Goal: Transaction & Acquisition: Purchase product/service

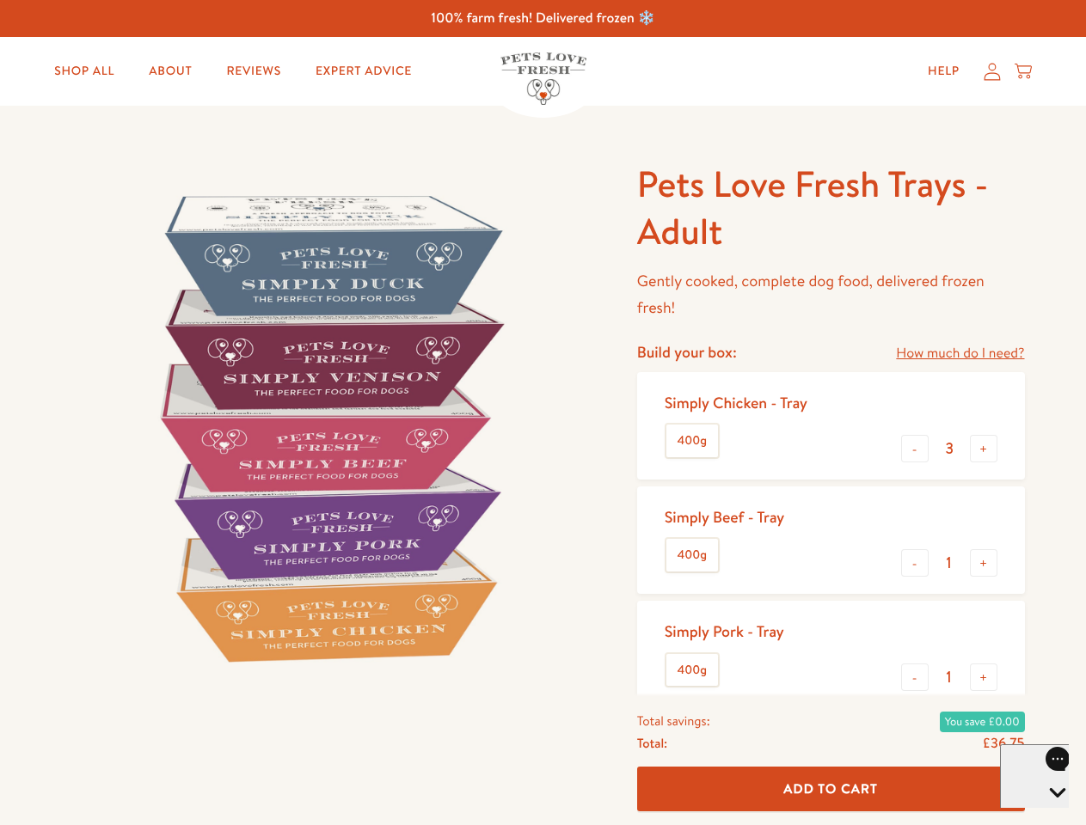
click at [542, 413] on img at bounding box center [329, 428] width 534 height 534
click at [959, 353] on link "How much do I need?" at bounding box center [960, 353] width 128 height 23
click at [0, 0] on div "Feeding guide Find out exactly how much food your dog needs Select a breed Affe…" at bounding box center [0, 0] width 0 height 0
click at [983, 449] on button "+" at bounding box center [984, 449] width 28 height 28
type input "4"
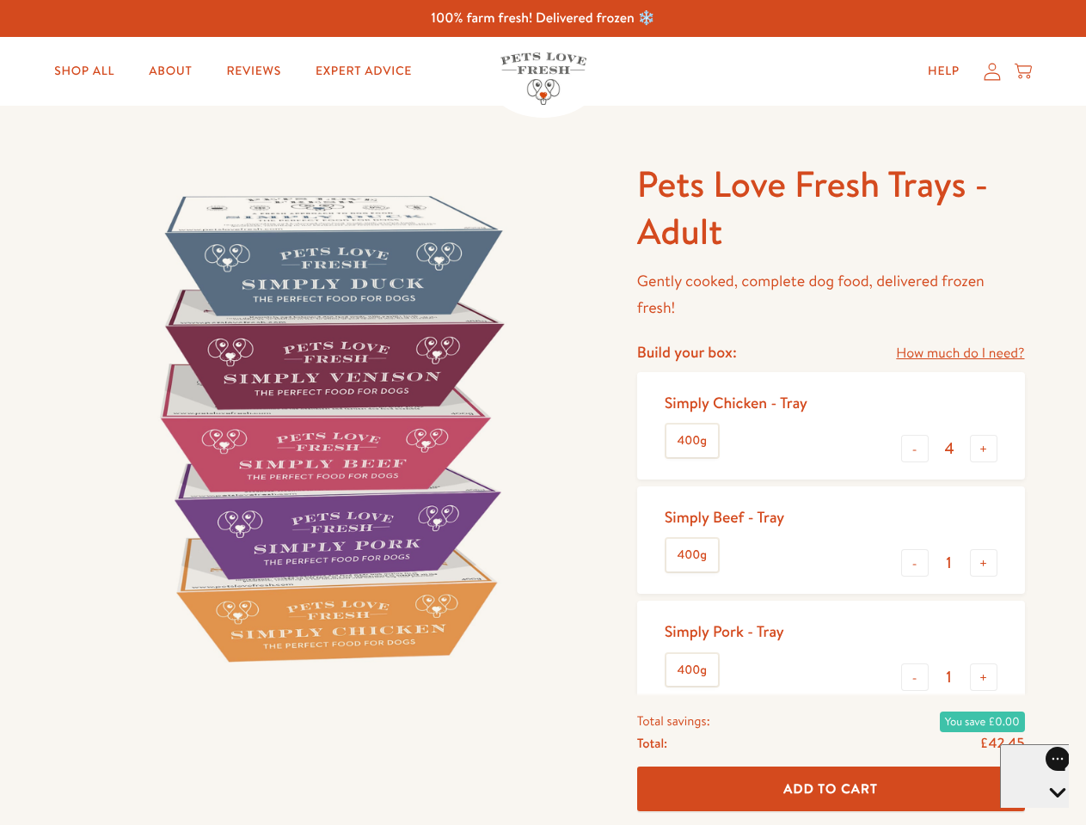
click at [915, 563] on button "-" at bounding box center [915, 563] width 28 height 28
click at [983, 563] on button "+" at bounding box center [984, 563] width 28 height 28
type input "1"
click at [915, 677] on button "-" at bounding box center [915, 678] width 28 height 28
click at [983, 677] on button "+" at bounding box center [984, 678] width 28 height 28
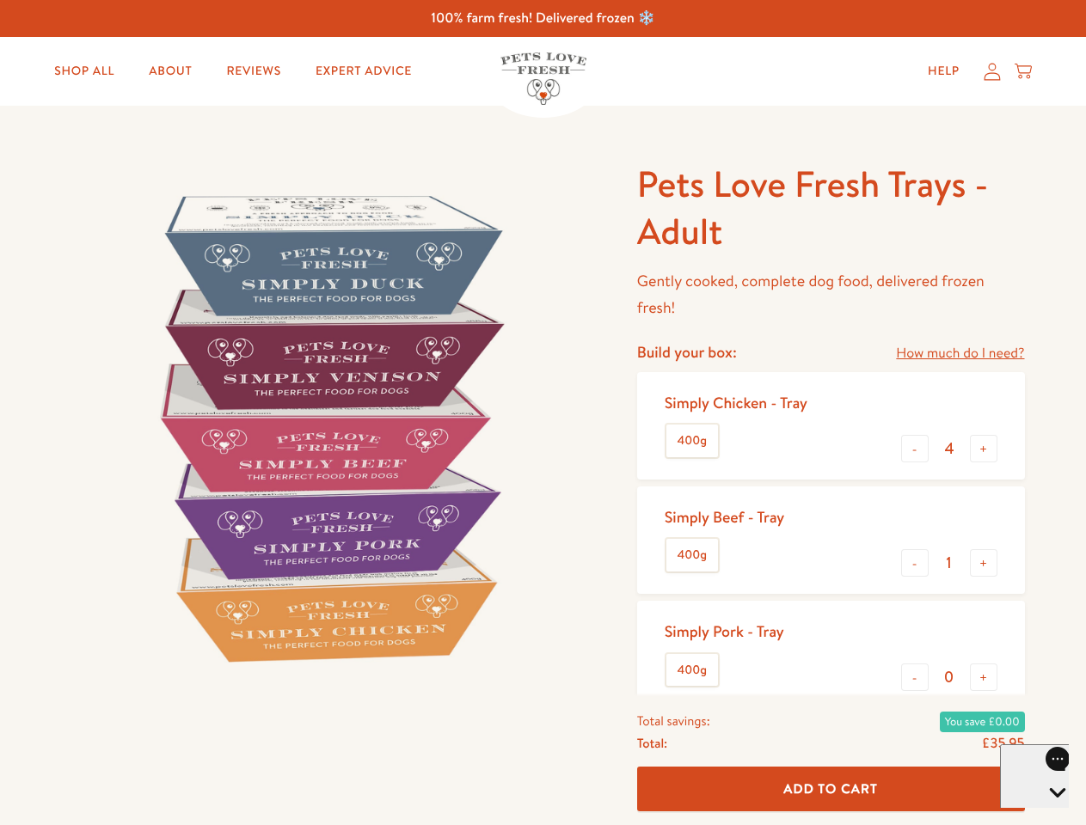
type input "1"
click at [830, 789] on span "Add To Cart" at bounding box center [830, 789] width 95 height 18
click at [1049, 814] on icon "Open gorgias live chat" at bounding box center [1057, 822] width 16 height 16
